Goal: Information Seeking & Learning: Learn about a topic

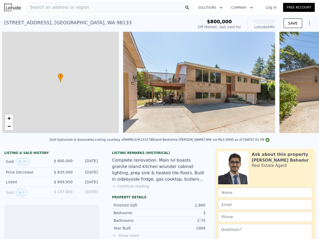
scroll to position [0, 2]
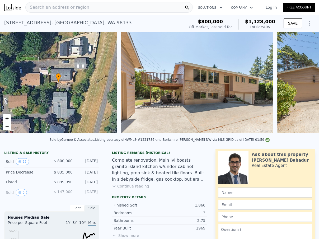
click at [123, 187] on button "Continue reading" at bounding box center [130, 186] width 37 height 5
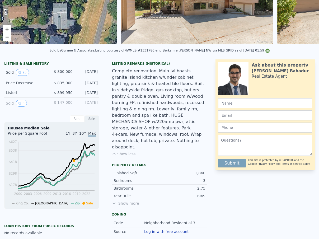
scroll to position [101, 0]
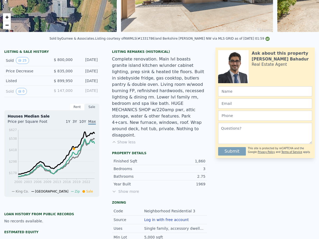
click at [119, 189] on span "Show more" at bounding box center [159, 191] width 95 height 5
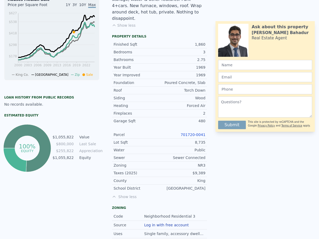
scroll to position [239, 0]
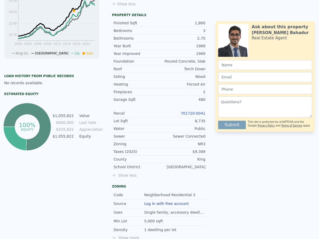
click at [193, 111] on link "701720-0041" at bounding box center [193, 113] width 25 height 4
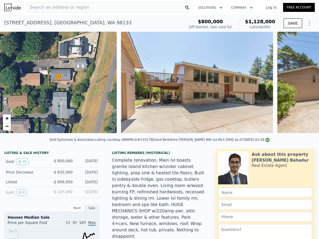
scroll to position [0, 0]
click at [58, 6] on span "Search an address or region" at bounding box center [58, 7] width 64 height 6
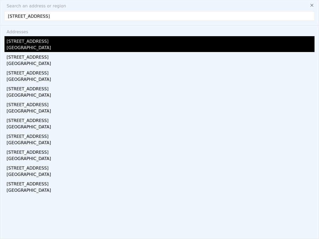
type input "[STREET_ADDRESS]"
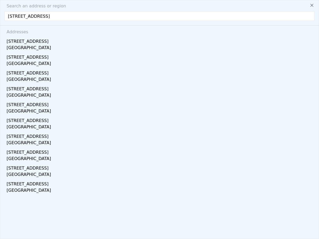
click at [44, 46] on div "[GEOGRAPHIC_DATA]" at bounding box center [161, 48] width 308 height 7
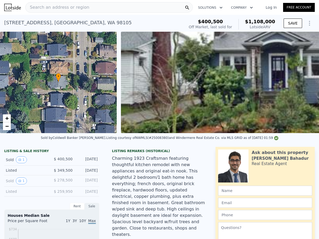
click at [71, 6] on span "Search an address or region" at bounding box center [58, 7] width 64 height 6
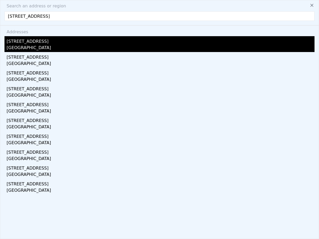
type input "[STREET_ADDRESS]"
click at [47, 43] on div "[STREET_ADDRESS]" at bounding box center [161, 40] width 308 height 8
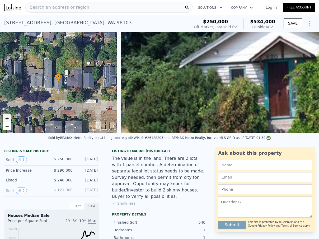
click at [8, 117] on span "+" at bounding box center [6, 118] width 3 height 7
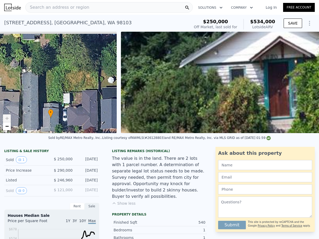
drag, startPoint x: 41, startPoint y: 90, endPoint x: 34, endPoint y: 126, distance: 36.1
click at [34, 126] on div "• + −" at bounding box center [58, 82] width 117 height 101
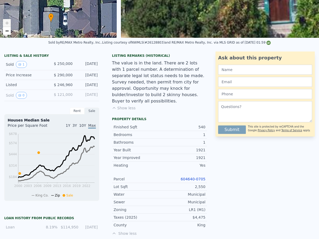
scroll to position [95, 0]
click at [182, 177] on link "604640-0705" at bounding box center [193, 179] width 25 height 4
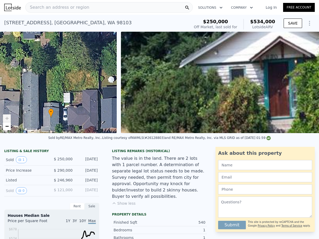
scroll to position [0, 0]
click at [155, 4] on div "Search an address or region" at bounding box center [109, 7] width 168 height 11
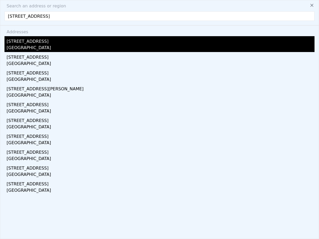
type input "[STREET_ADDRESS]"
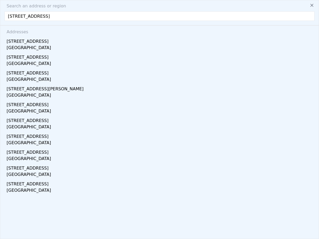
click at [63, 44] on div "[STREET_ADDRESS]" at bounding box center [161, 40] width 308 height 8
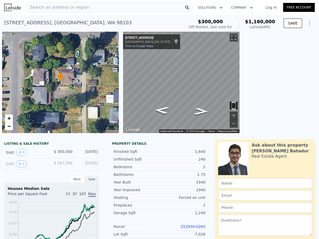
click at [185, 227] on link "152930-0265" at bounding box center [193, 227] width 25 height 4
click at [48, 12] on div "Search an address or region" at bounding box center [58, 7] width 64 height 10
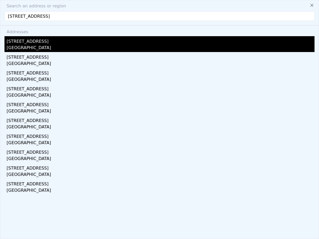
type input "[STREET_ADDRESS]"
click at [36, 44] on div "[STREET_ADDRESS]" at bounding box center [161, 40] width 308 height 8
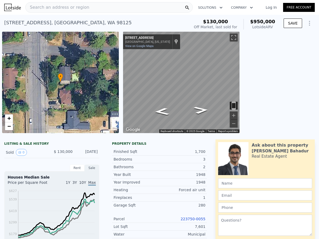
click at [186, 220] on link "223750-0055" at bounding box center [193, 219] width 25 height 4
click at [187, 218] on link "223750-0055" at bounding box center [193, 219] width 25 height 4
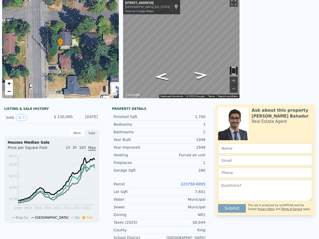
click at [188, 183] on link "223750-0055" at bounding box center [193, 184] width 25 height 4
click at [205, 183] on link "223750-0055" at bounding box center [193, 184] width 25 height 4
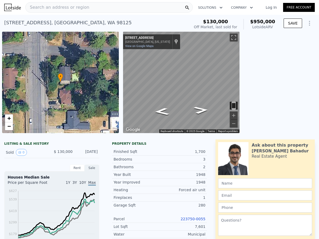
scroll to position [0, 0]
click at [44, 10] on span "Search an address or region" at bounding box center [58, 7] width 64 height 6
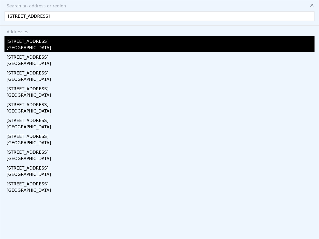
type input "[STREET_ADDRESS]"
click at [42, 42] on div "[STREET_ADDRESS]" at bounding box center [161, 40] width 308 height 8
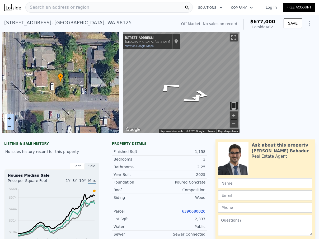
click at [96, 76] on div "• + − ← Move left → Move right ↑ Move up ↓ Move down + Zoom in - Zoom out [STRE…" at bounding box center [159, 82] width 319 height 101
click at [190, 212] on link "6390680020" at bounding box center [194, 211] width 24 height 4
click at [190, 211] on link "6390680020" at bounding box center [194, 211] width 24 height 4
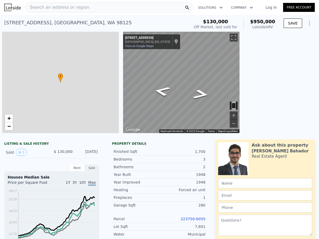
type input "$ 950,000"
type input "6"
type input "3"
type input "5"
type input "1220"
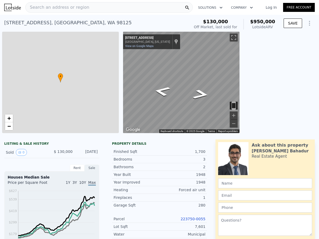
type input "2320"
type input "5996"
type input "10525"
type input "$ 736,087"
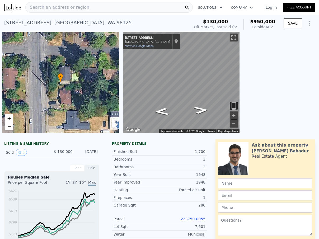
click at [73, 4] on div "Search an address or region" at bounding box center [58, 7] width 64 height 10
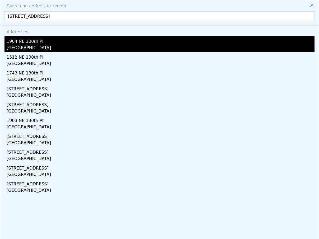
type input "[STREET_ADDRESS]"
click at [59, 46] on div "[GEOGRAPHIC_DATA]" at bounding box center [161, 48] width 308 height 7
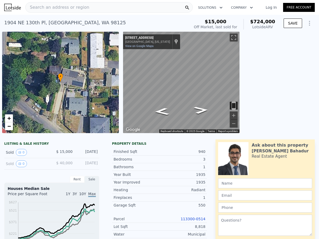
click at [91, 11] on div "Search an address or region" at bounding box center [109, 7] width 168 height 11
